Goal: Check status: Check status

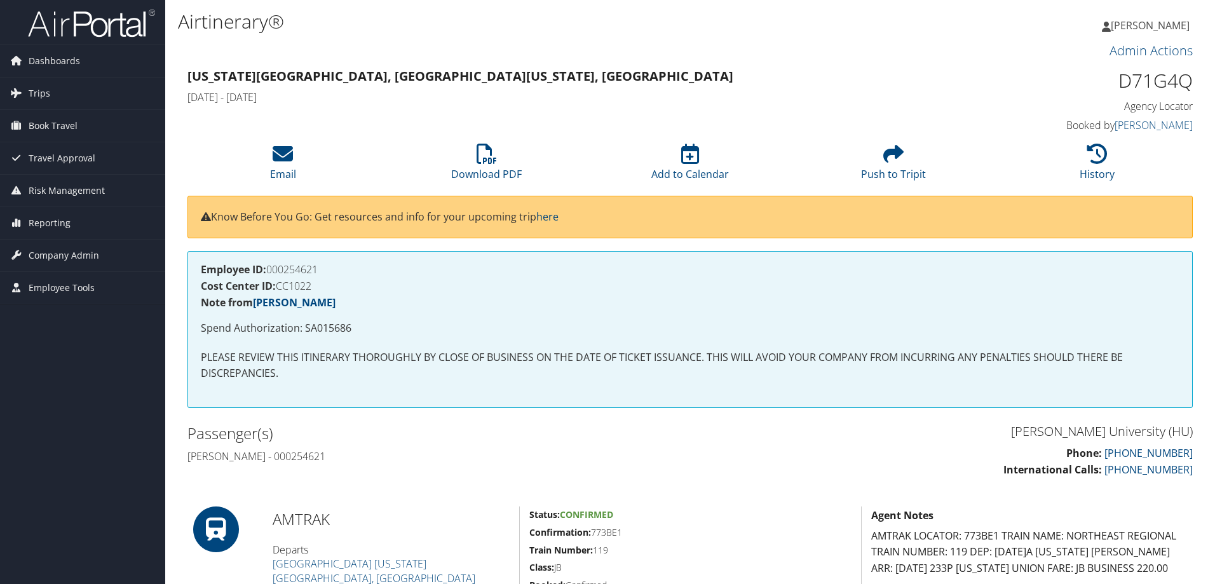
scroll to position [1461, 0]
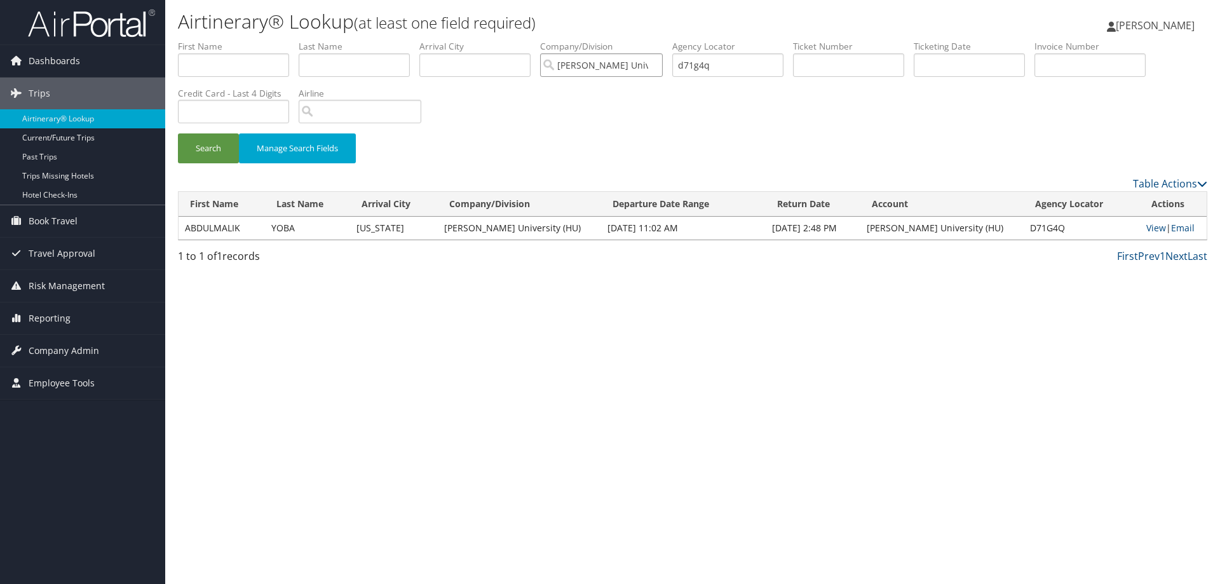
click at [583, 63] on input "[PERSON_NAME] University (HU)" at bounding box center [601, 65] width 123 height 24
click at [583, 63] on input "search" at bounding box center [601, 65] width 123 height 24
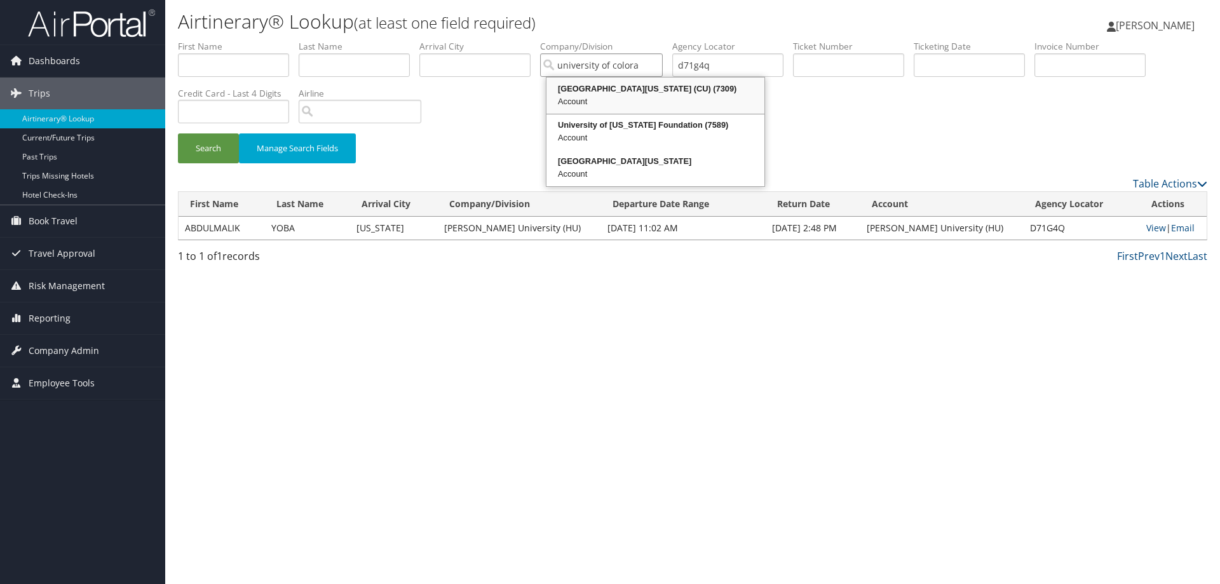
click at [622, 86] on div "[GEOGRAPHIC_DATA][US_STATE] (CU) (7309)" at bounding box center [655, 89] width 214 height 13
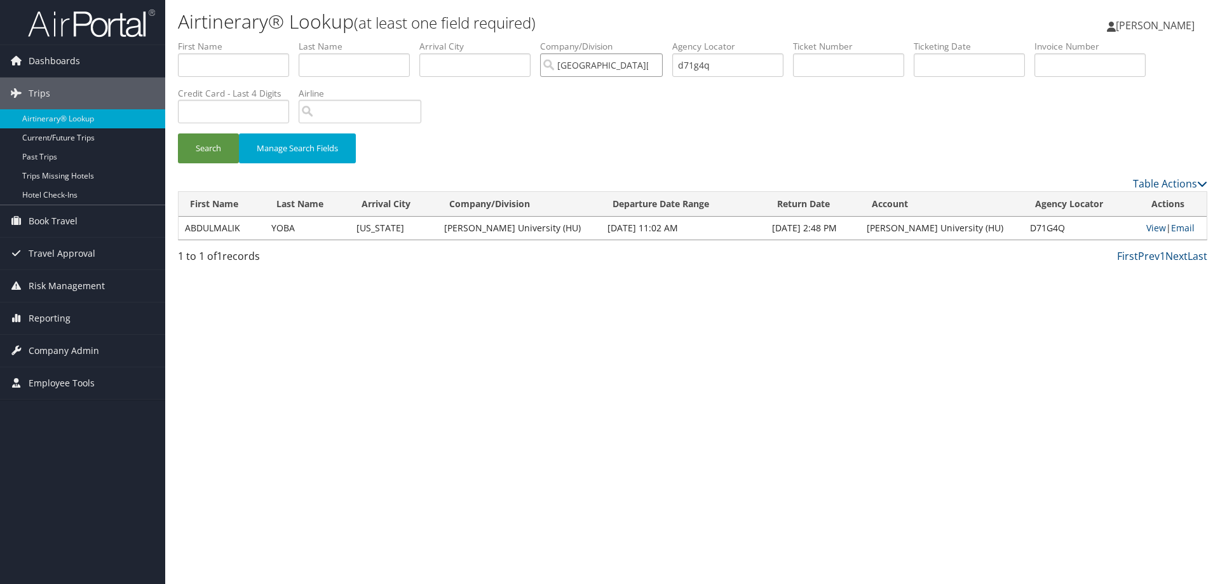
type input "[GEOGRAPHIC_DATA][US_STATE] (CU)"
click at [708, 71] on input "d71g4q" at bounding box center [727, 65] width 111 height 24
